Goal: Communication & Community: Share content

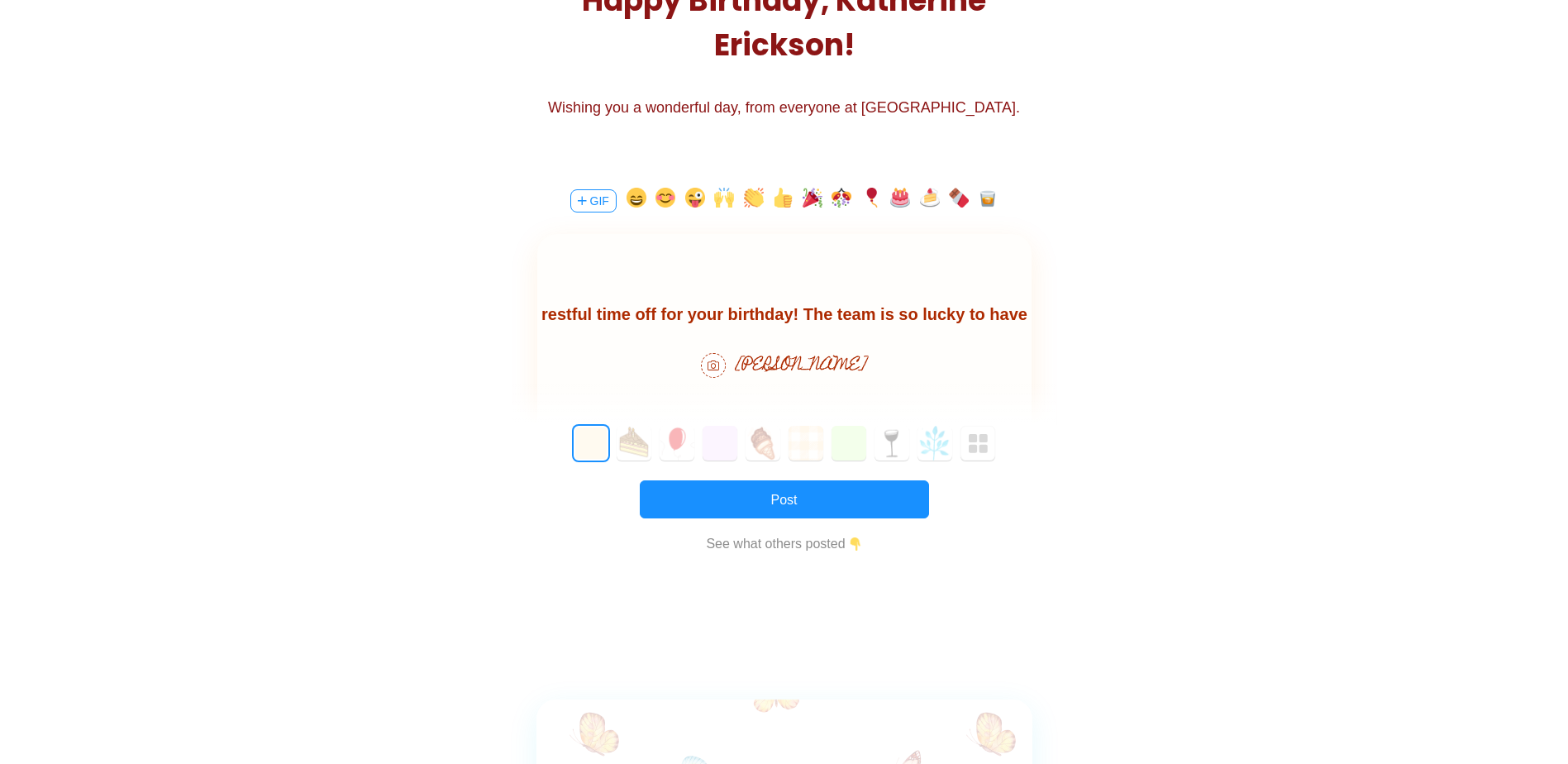
scroll to position [51, 0]
click at [667, 444] on button "2" at bounding box center [677, 443] width 35 height 35
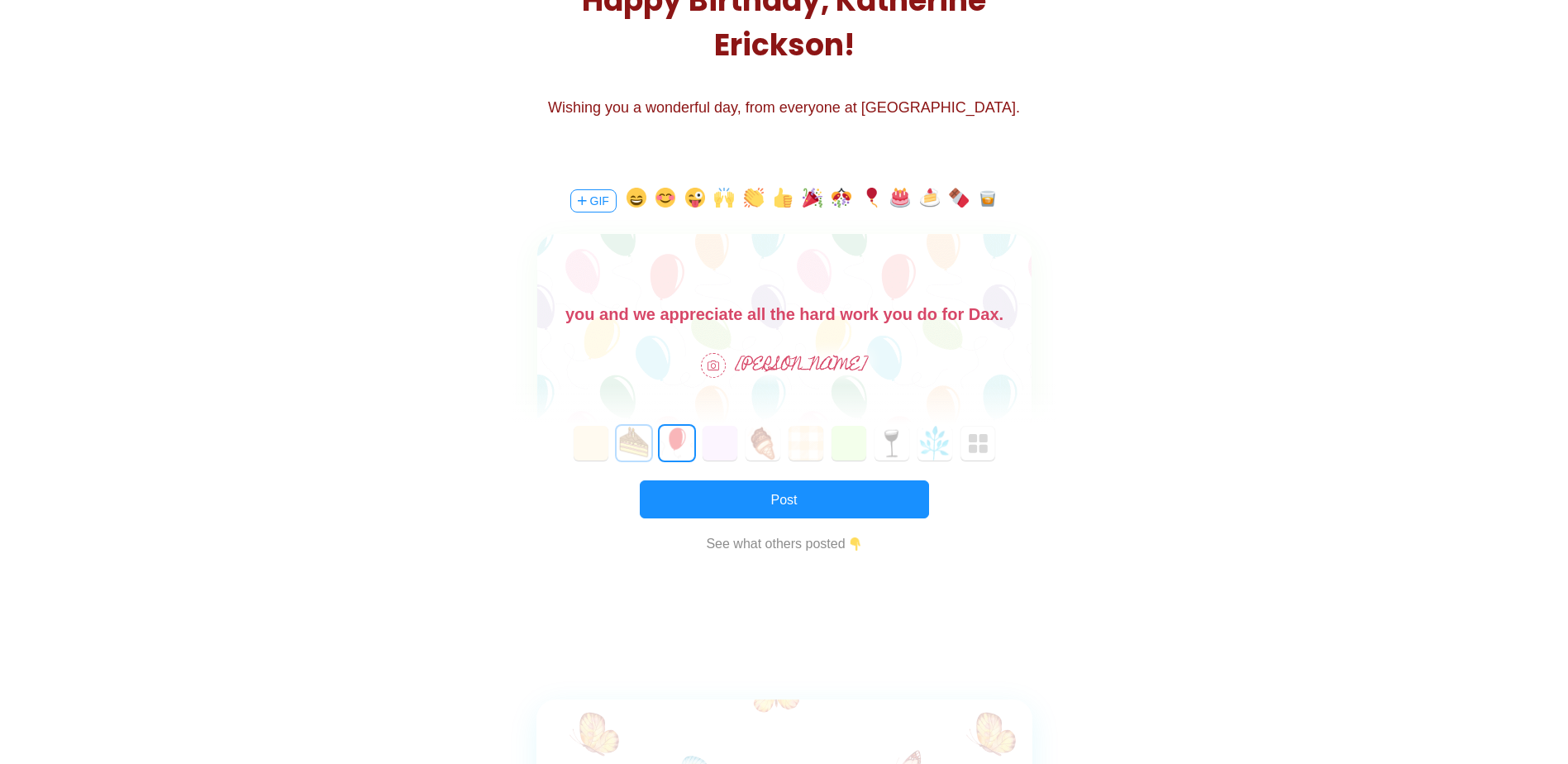
click at [642, 443] on button "1" at bounding box center [634, 443] width 35 height 35
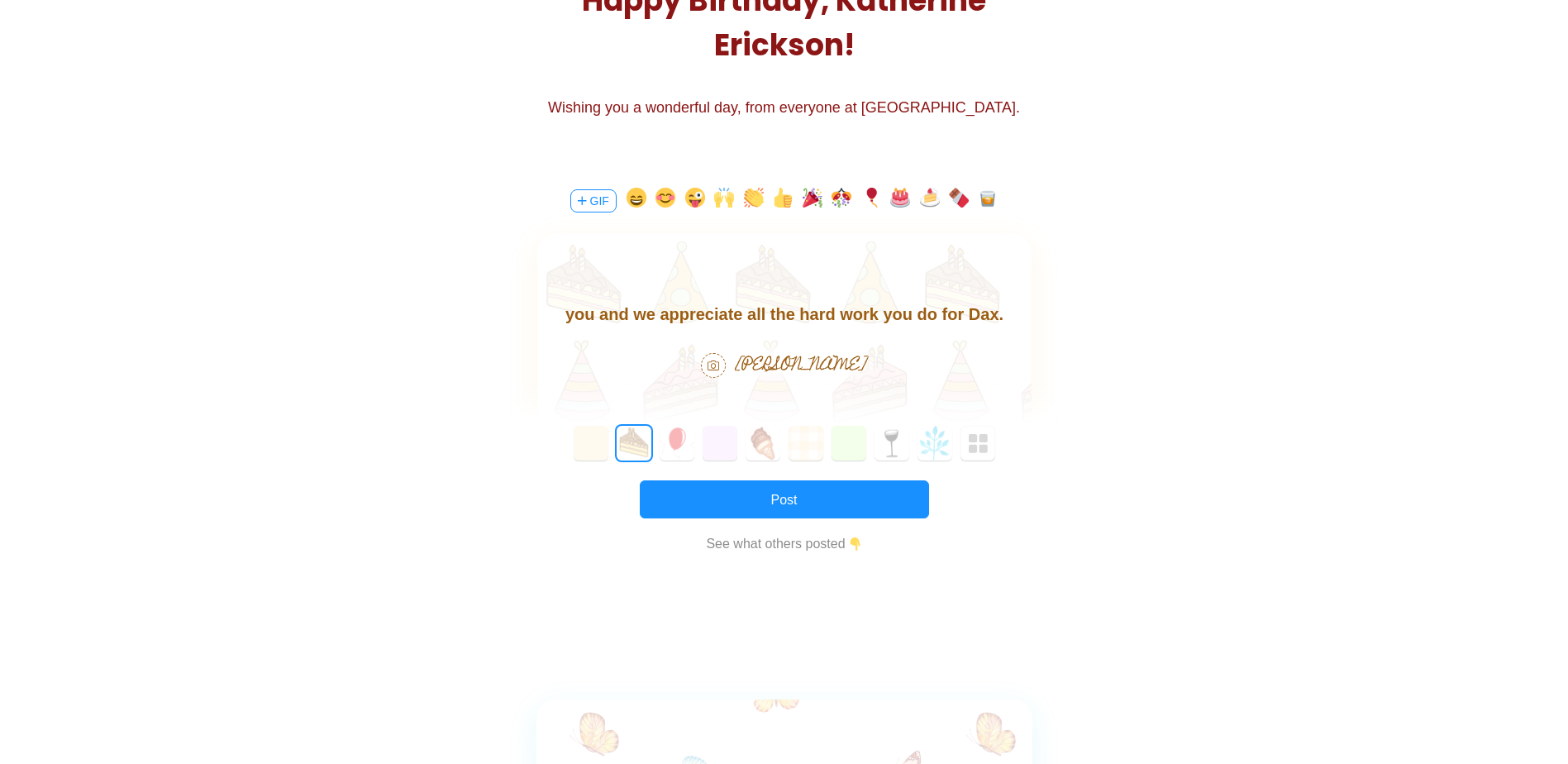
click at [957, 317] on body "Happy Birthday [PERSON_NAME]! I hope you have a nice and restful time off for y…" at bounding box center [783, 288] width 494 height 79
click at [960, 315] on body "Happy Birthday [PERSON_NAME]! I hope you have a nice and restful time off for y…" at bounding box center [783, 288] width 494 height 79
click at [810, 198] on button "button" at bounding box center [812, 200] width 19 height 26
click at [896, 196] on button "button" at bounding box center [900, 200] width 19 height 26
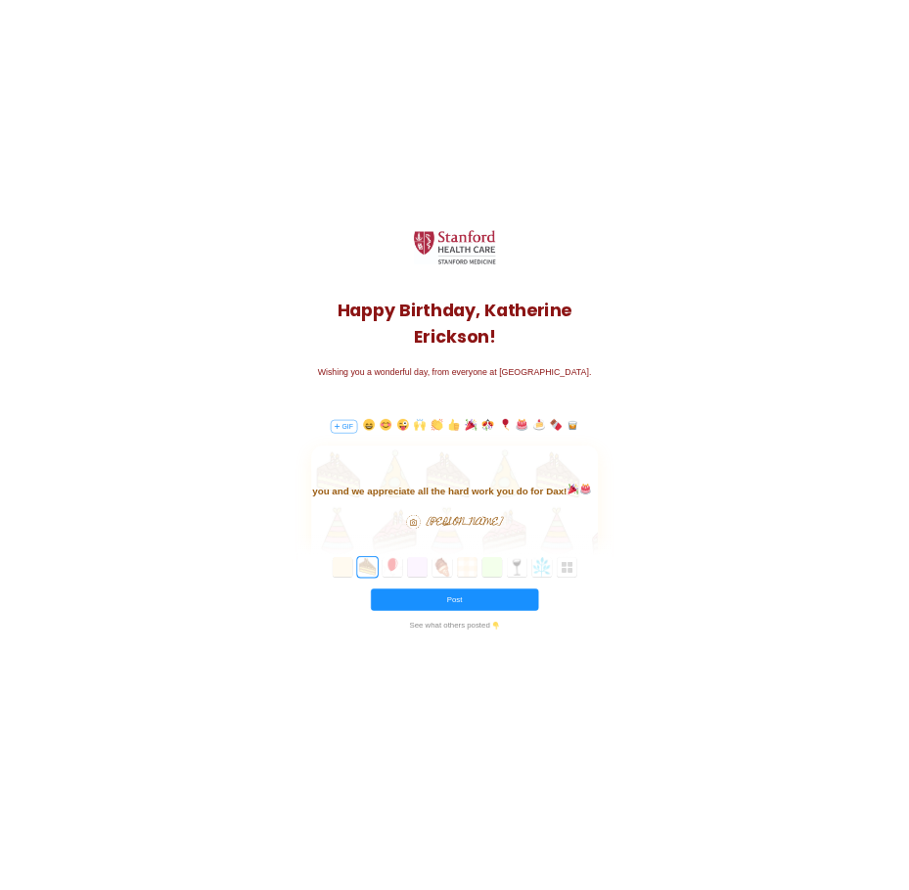
scroll to position [197, 0]
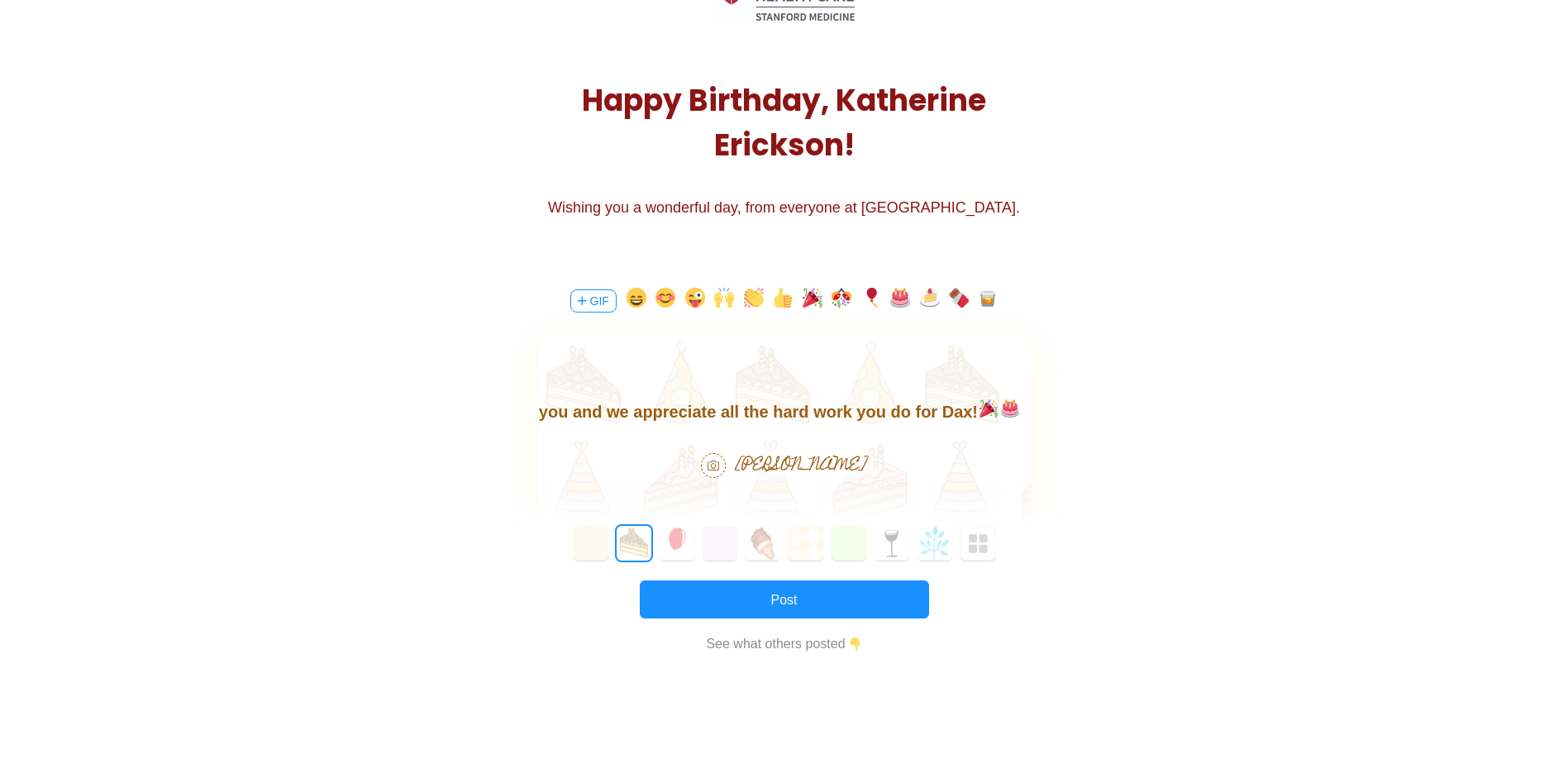
click at [826, 409] on body "Happy Birthday [PERSON_NAME]! I hope you have a nice and restful time off for y…" at bounding box center [783, 385] width 494 height 79
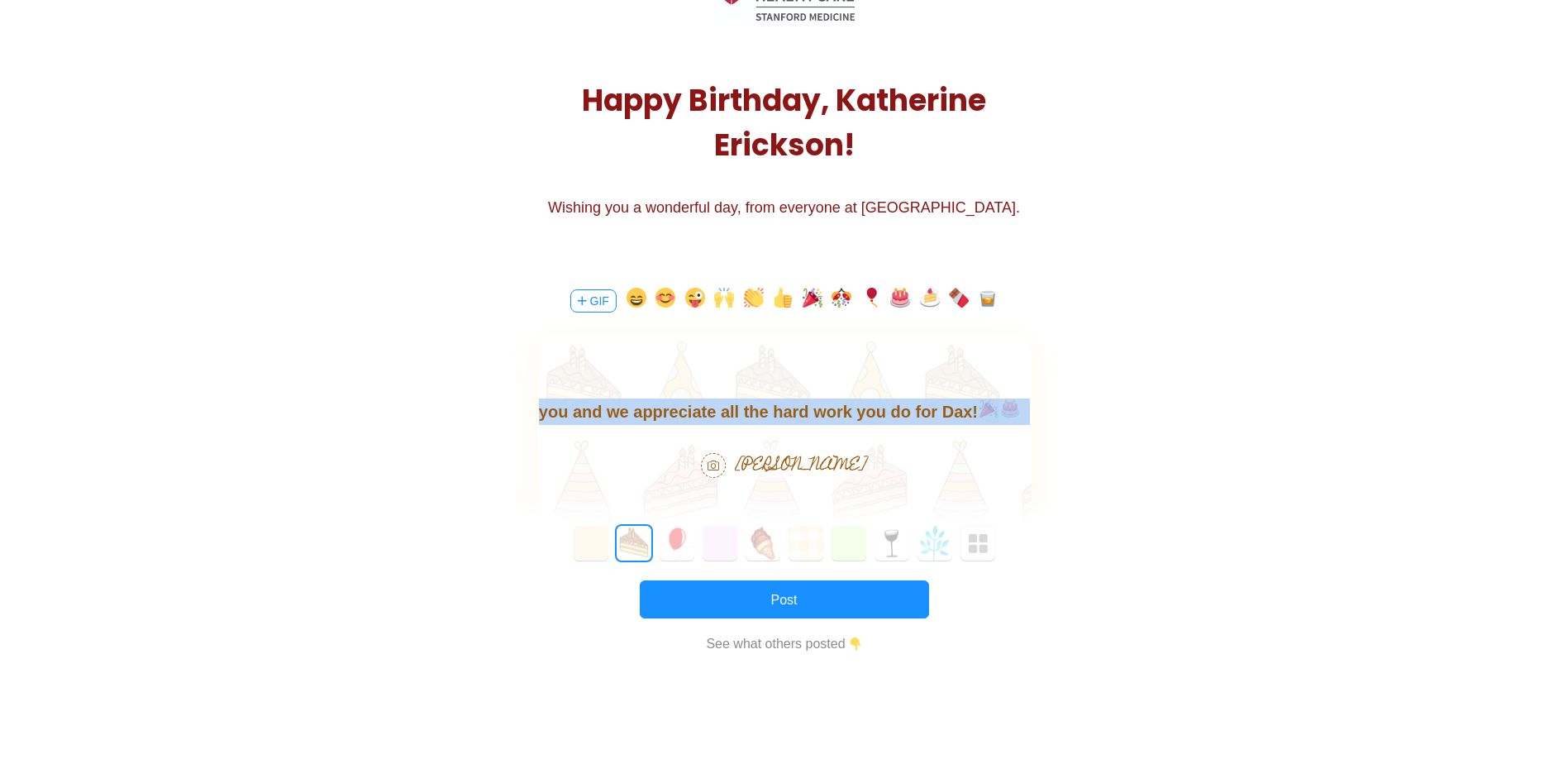
click at [826, 409] on body "Happy Birthday [PERSON_NAME]! I hope you have a nice and restful time off for y…" at bounding box center [783, 385] width 494 height 79
copy body "Happy Birthday [PERSON_NAME]! I hope you have a nice and restful time off for y…"
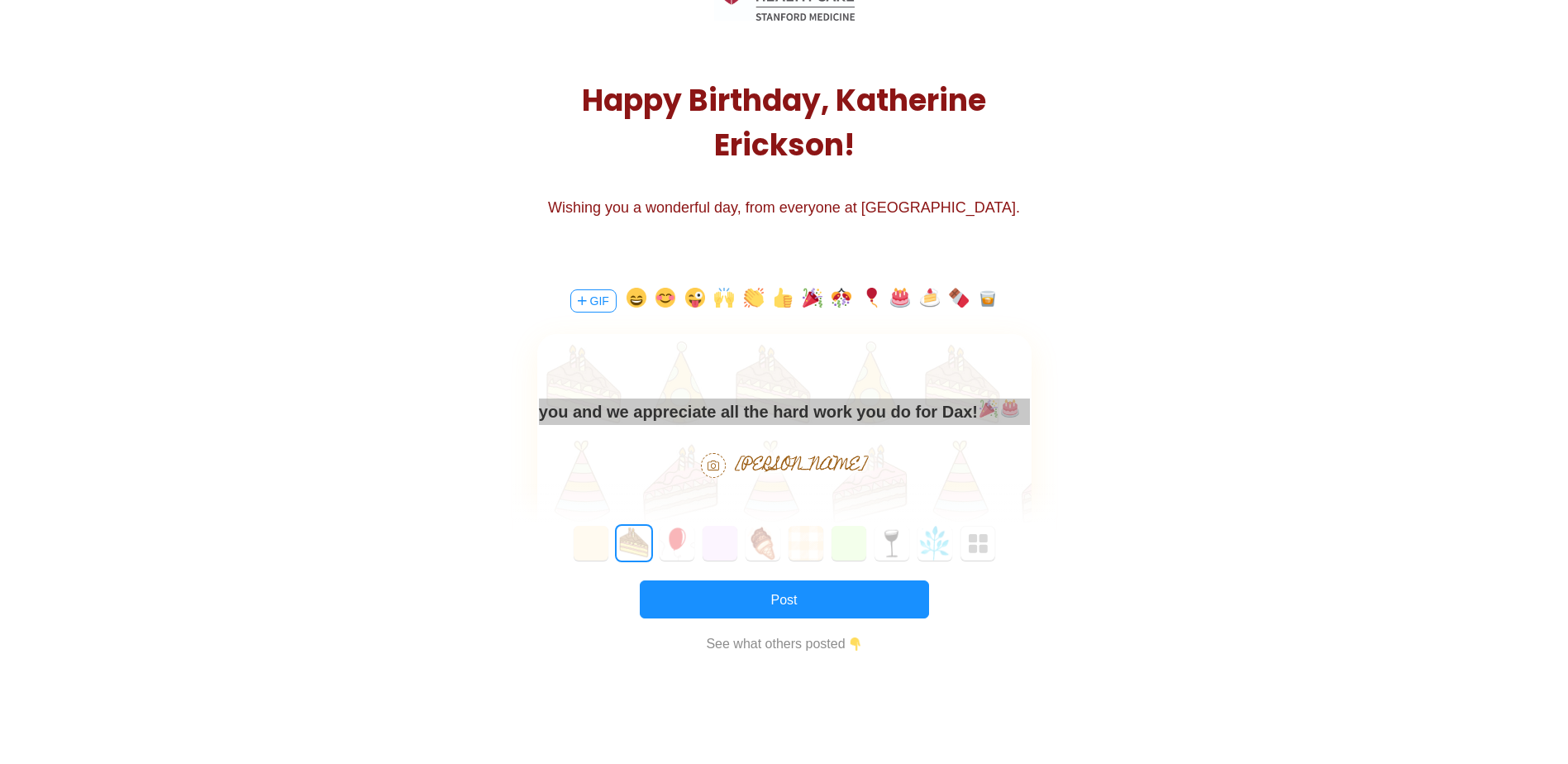
click at [517, 168] on div "H a p p y B i r t h d a y , K [PERSON_NAME] ! Wishing you a wonderful day, from…" at bounding box center [784, 85] width 1046 height 263
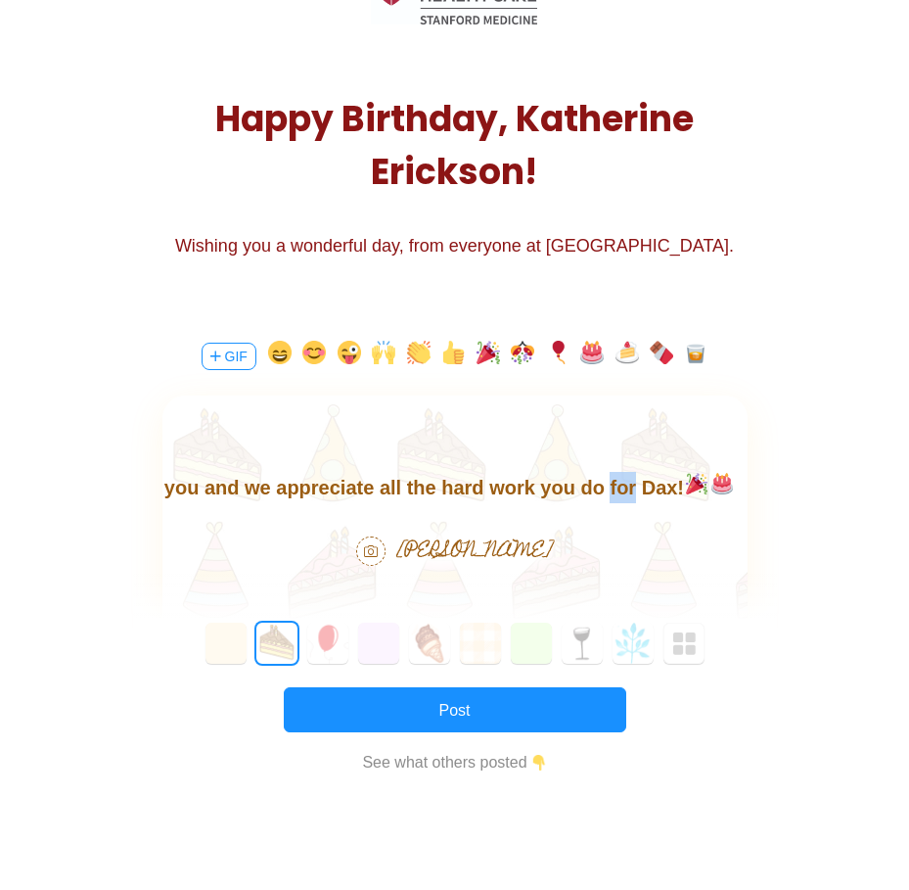
click at [598, 490] on body "Happy Birthday [PERSON_NAME]! I hope you have a nice and restful time off for y…" at bounding box center [453, 456] width 585 height 94
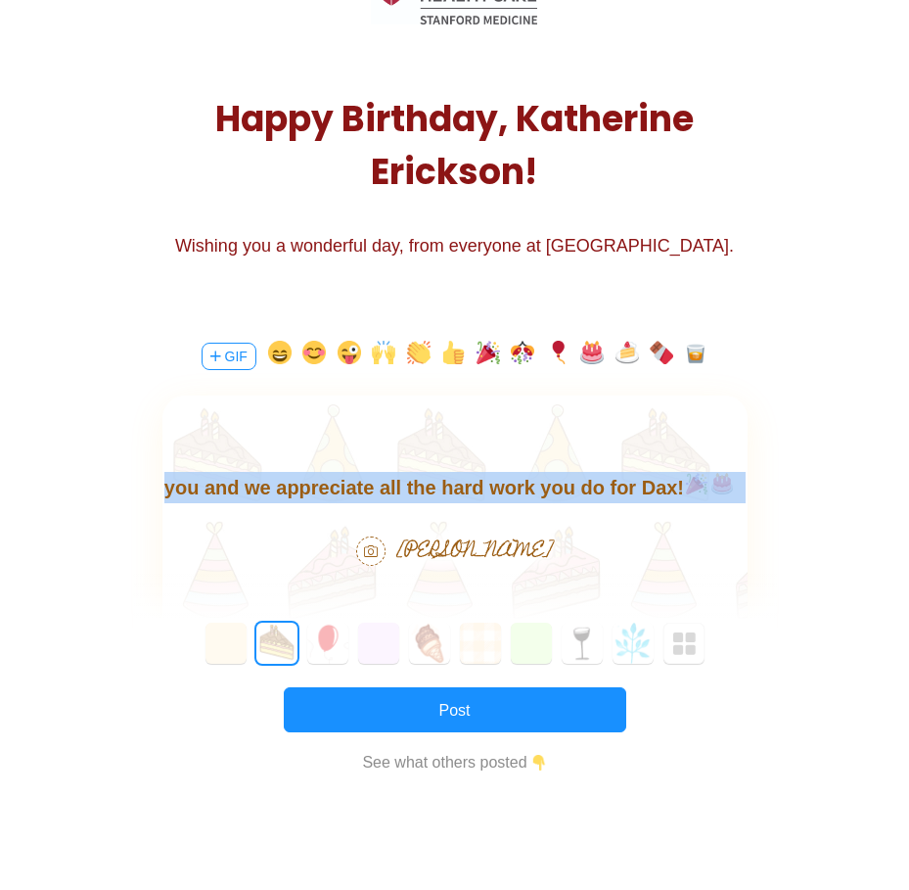
click at [598, 490] on body "Happy Birthday [PERSON_NAME]! I hope you have a nice and restful time off for y…" at bounding box center [453, 456] width 585 height 94
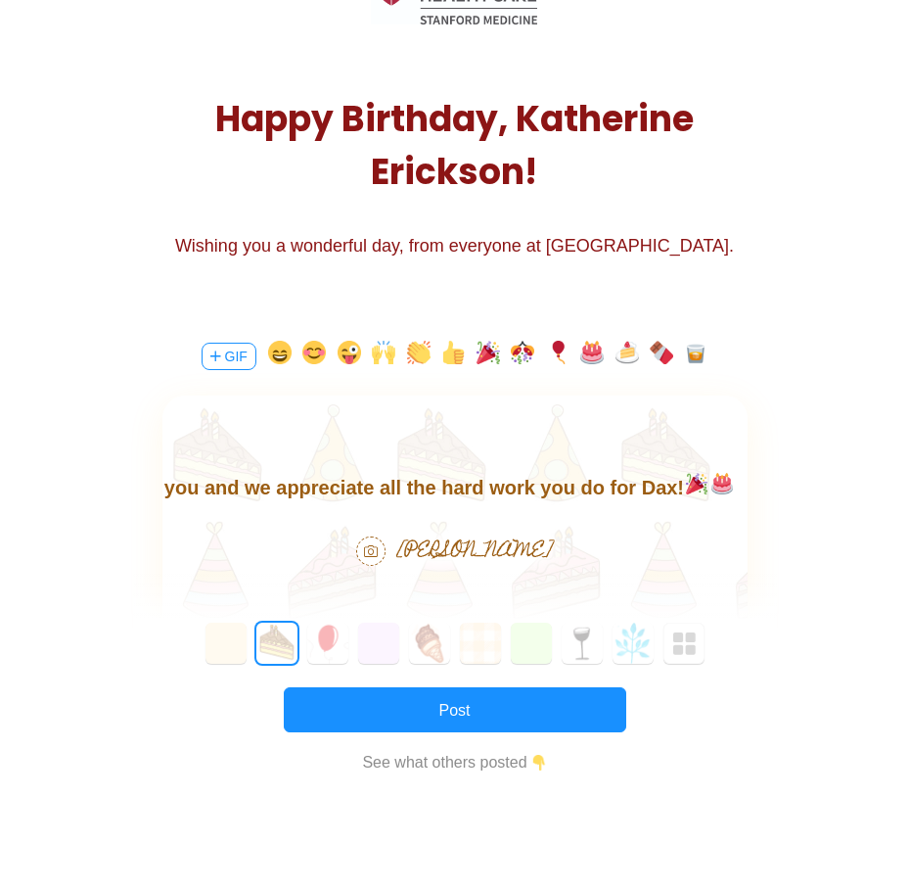
scroll to position [0, 0]
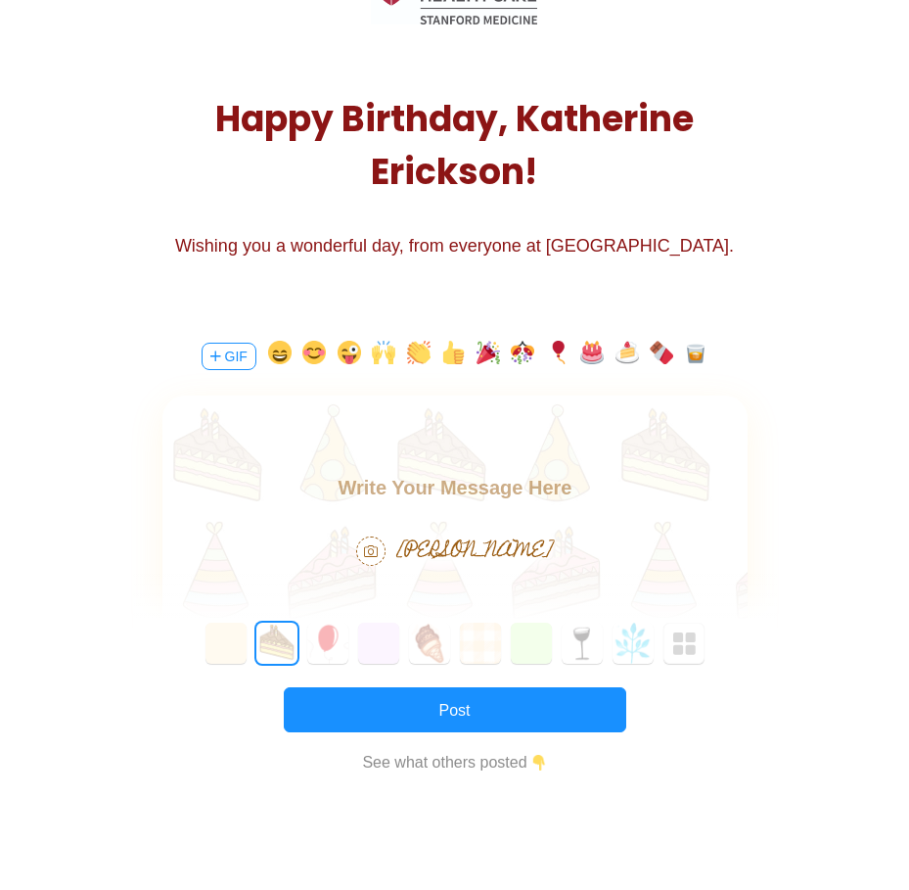
click at [415, 486] on body at bounding box center [453, 503] width 585 height 63
click at [485, 356] on button "button" at bounding box center [488, 356] width 23 height 31
click at [587, 353] on button "button" at bounding box center [591, 356] width 23 height 31
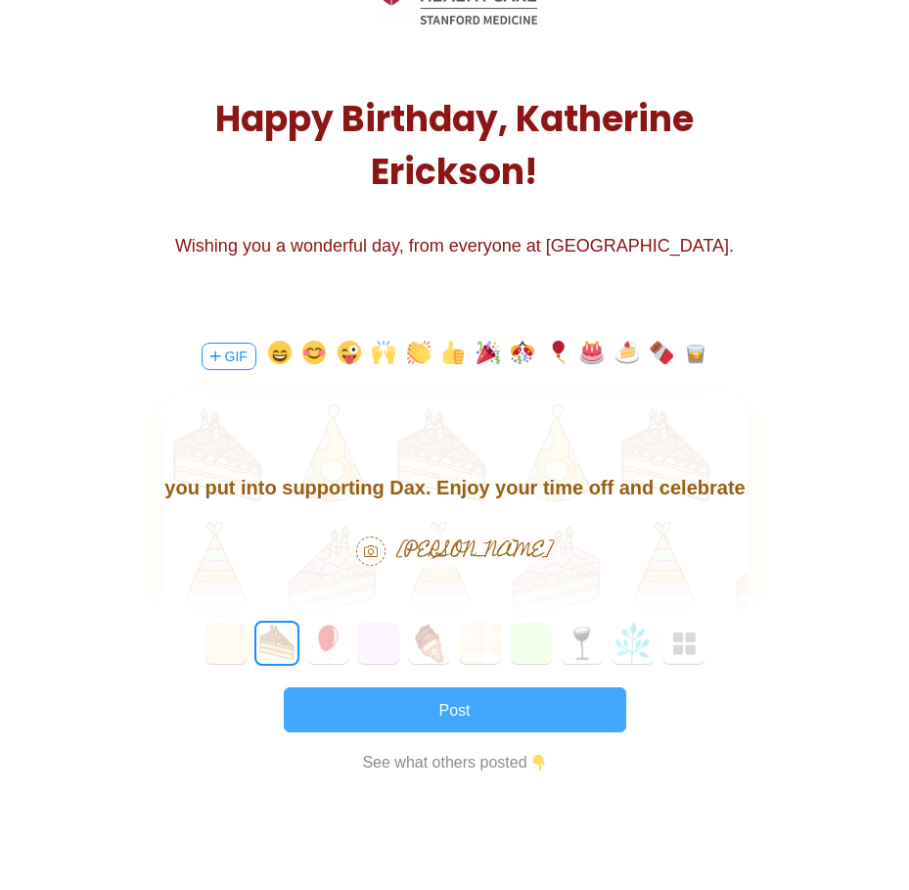
click at [540, 712] on button "Post" at bounding box center [455, 709] width 343 height 45
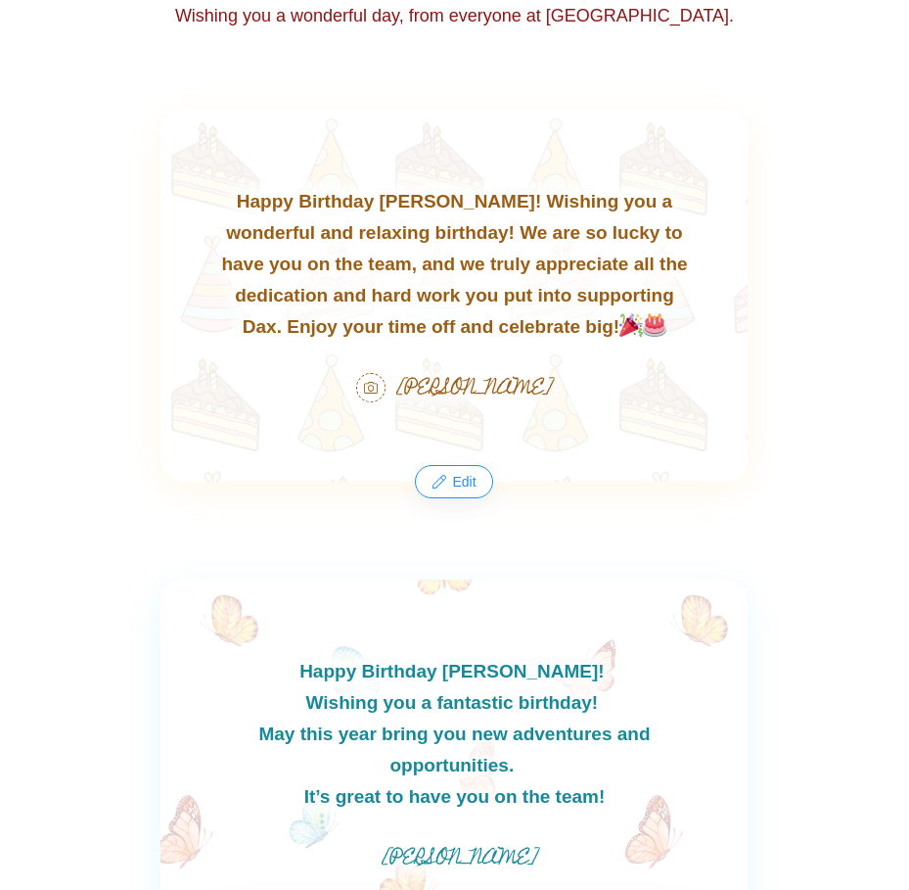
scroll to position [439, 0]
